Goal: Navigation & Orientation: Find specific page/section

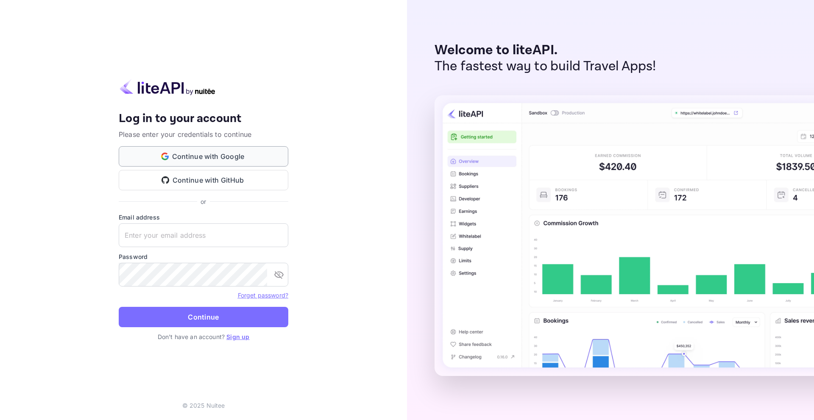
click at [207, 157] on button "Continue with Google" at bounding box center [204, 156] width 170 height 20
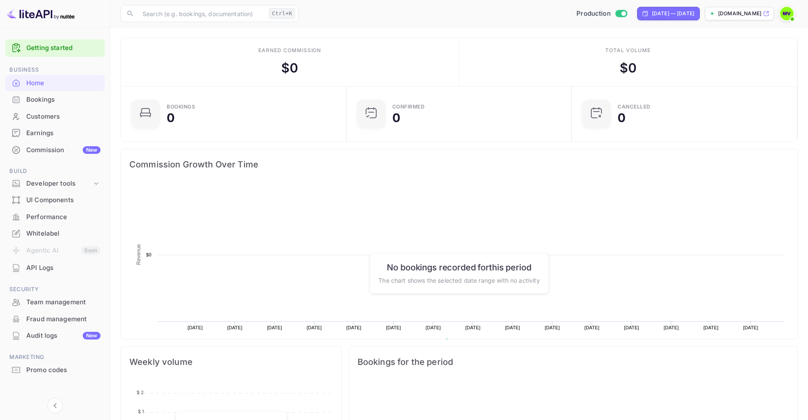
scroll to position [132, 214]
click at [50, 204] on div "UI Components" at bounding box center [63, 201] width 74 height 10
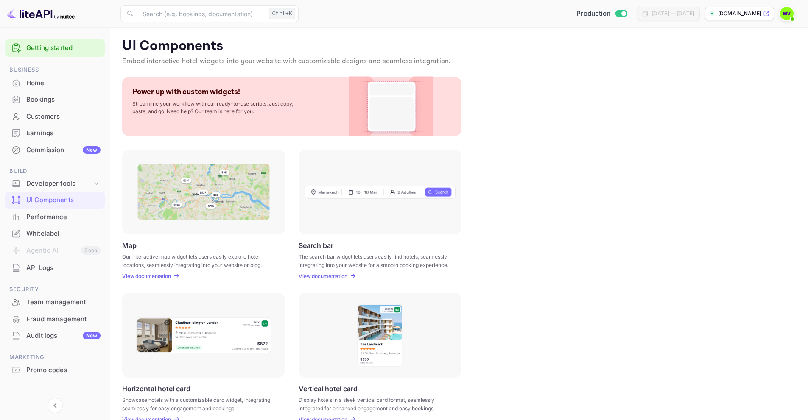
click at [43, 235] on div "Whitelabel" at bounding box center [63, 234] width 74 height 10
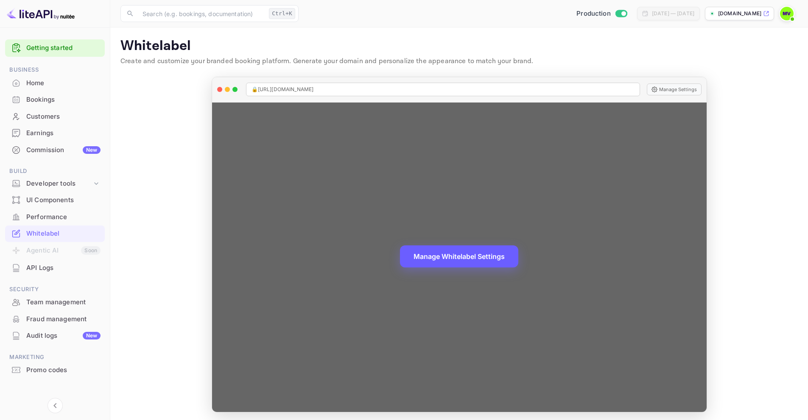
click at [426, 260] on button "Manage Whitelabel Settings" at bounding box center [459, 257] width 118 height 22
click at [435, 257] on button "Manage Whitelabel Settings" at bounding box center [459, 257] width 118 height 22
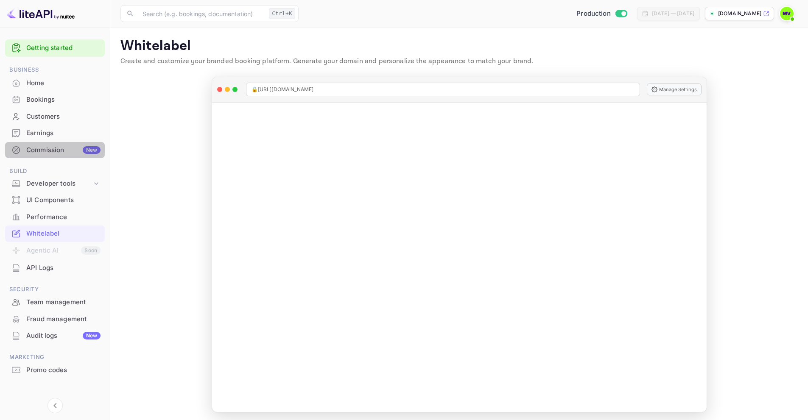
click at [44, 151] on div "Commission New" at bounding box center [63, 151] width 74 height 10
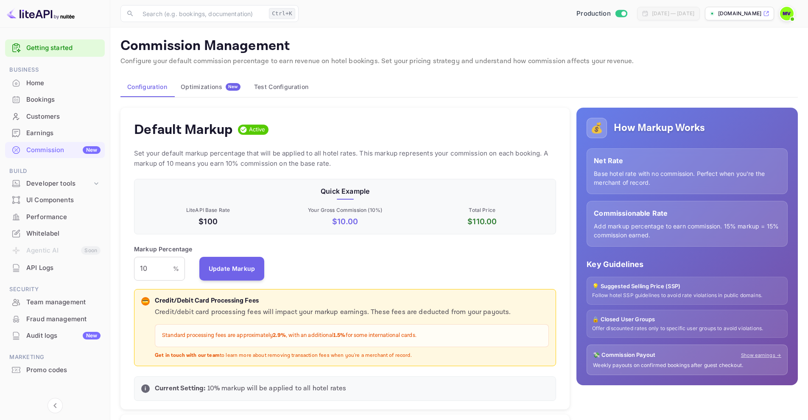
click at [48, 205] on div "UI Components" at bounding box center [63, 201] width 74 height 10
